Goal: Find specific page/section: Find specific page/section

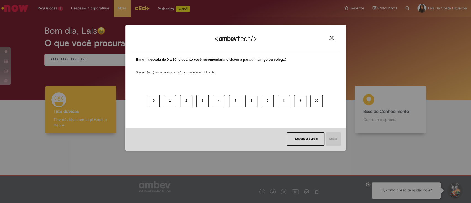
drag, startPoint x: 333, startPoint y: 42, endPoint x: 331, endPoint y: 39, distance: 4.0
click at [332, 42] on div "Agradecemos seu feedback!" at bounding box center [235, 42] width 207 height 22
click at [330, 39] on img "Close" at bounding box center [331, 38] width 4 height 4
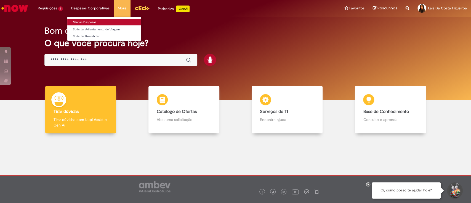
click at [85, 22] on link "Minhas Despesas" at bounding box center [104, 22] width 74 height 6
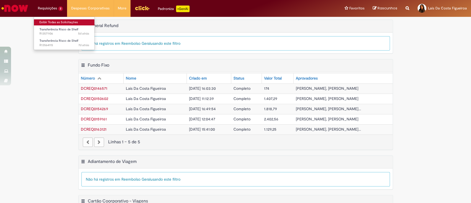
click at [55, 21] on link "Exibir Todas as Solicitações" at bounding box center [64, 22] width 61 height 6
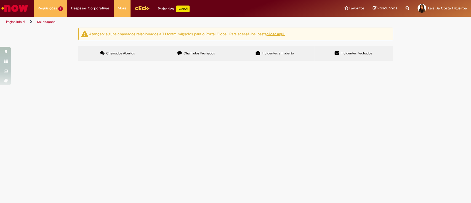
click at [52, 62] on div "Atenção: alguns chamados relacionados a T.I foram migrados para o Portal Global…" at bounding box center [235, 45] width 471 height 35
click at [196, 56] on label "Chamados Fechados" at bounding box center [196, 53] width 79 height 15
click at [0, 0] on div at bounding box center [0, 0] width 0 height 0
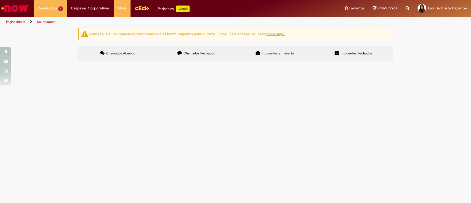
click at [262, 58] on label "Incidentes em aberto" at bounding box center [274, 53] width 79 height 15
click at [347, 54] on span "Incidentes Fechados" at bounding box center [355, 53] width 31 height 4
click at [0, 0] on button at bounding box center [0, 0] width 0 height 0
click at [277, 34] on u "clicar aqui." at bounding box center [275, 33] width 18 height 5
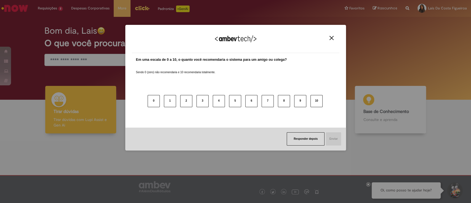
click at [331, 36] on img "Close" at bounding box center [331, 38] width 4 height 4
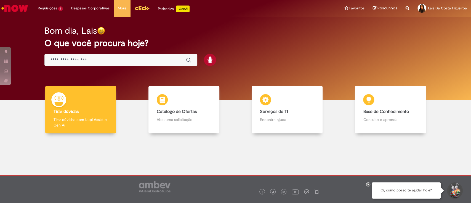
click at [353, 45] on h2 "O que você procura hoje?" at bounding box center [235, 43] width 382 height 10
click at [320, 46] on h2 "O que você procura hoje?" at bounding box center [235, 43] width 382 height 10
click at [163, 57] on input "Basta digitar aqui" at bounding box center [115, 60] width 130 height 6
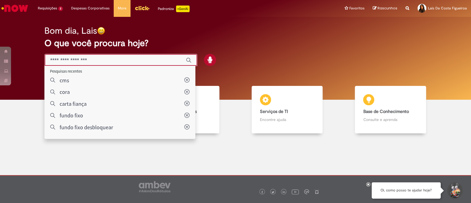
click at [311, 77] on div "Bom dia, Lais O que você procura hoje?" at bounding box center [235, 58] width 462 height 83
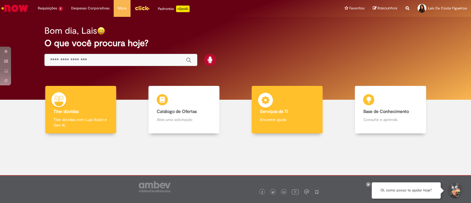
click at [290, 107] on div "Serviços de TI Serviços de TI Encontre ajuda" at bounding box center [286, 110] width 71 height 48
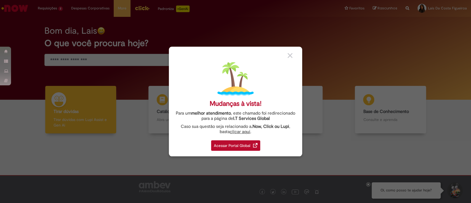
click at [238, 145] on div "Acessar Portal Global" at bounding box center [235, 145] width 49 height 10
